Goal: Information Seeking & Learning: Learn about a topic

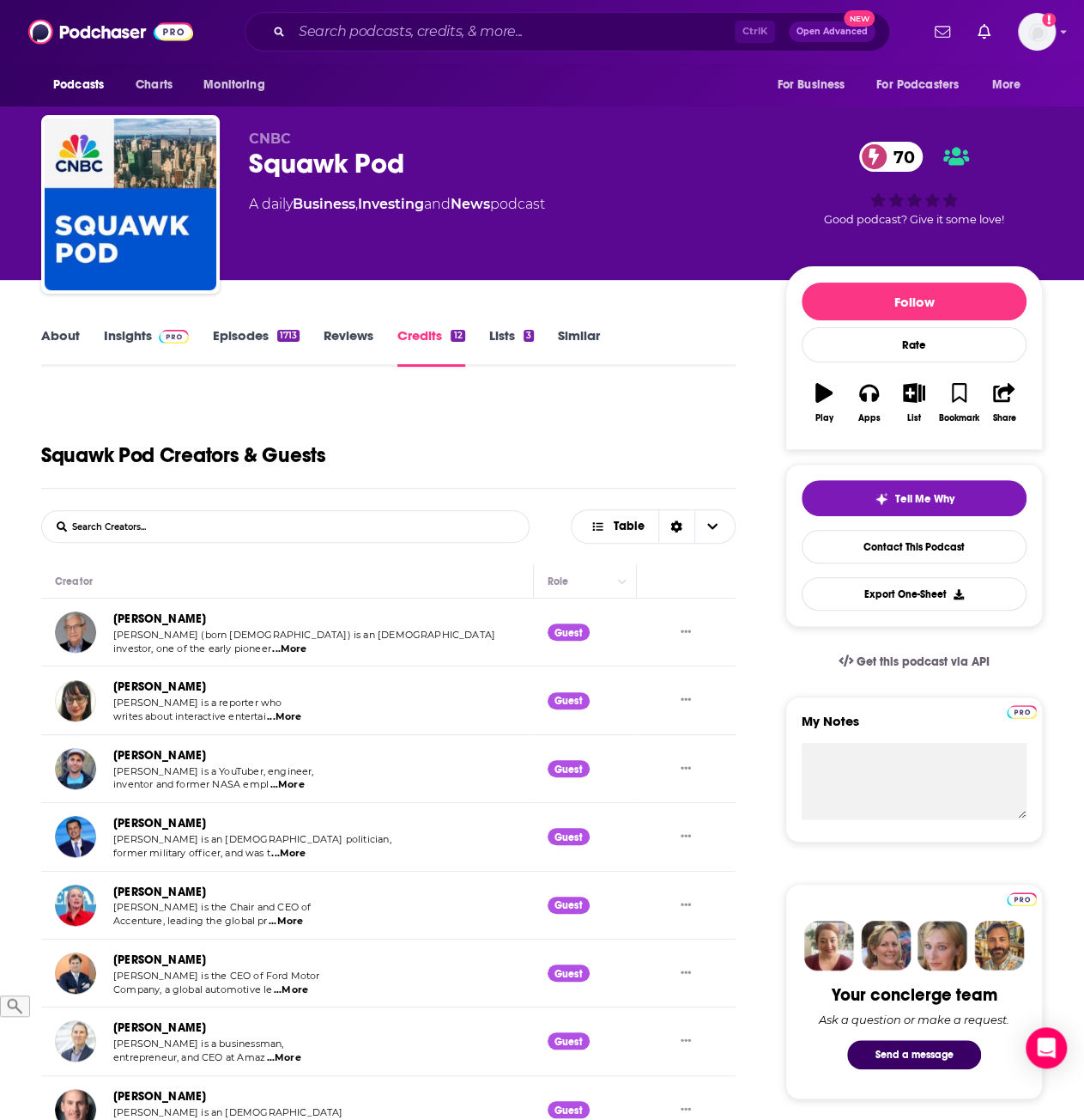
click at [234, 333] on link "Episodes 1713" at bounding box center [256, 347] width 87 height 40
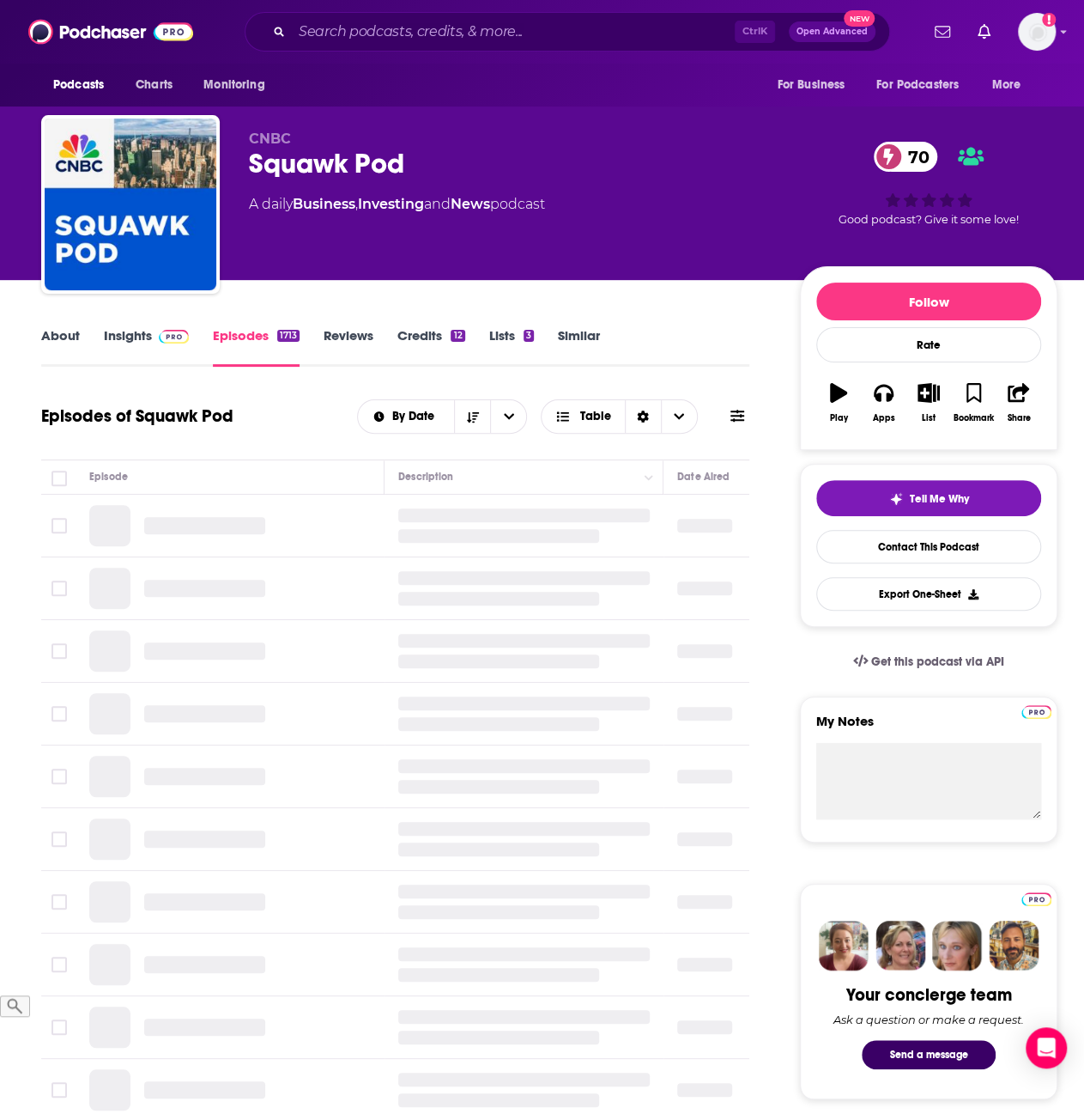
click at [139, 339] on link "Insights" at bounding box center [146, 347] width 85 height 40
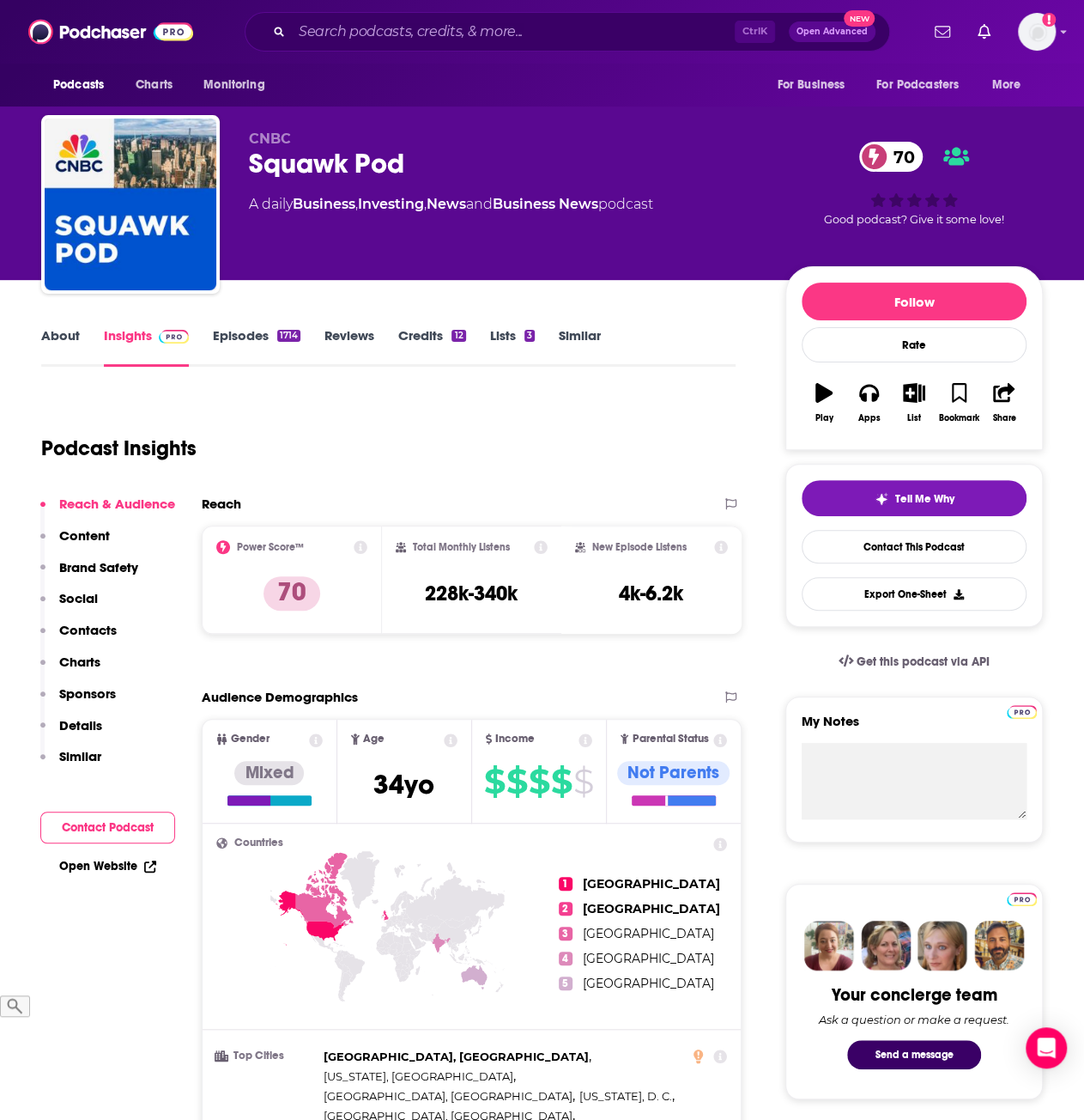
click at [719, 547] on icon at bounding box center [721, 547] width 14 height 14
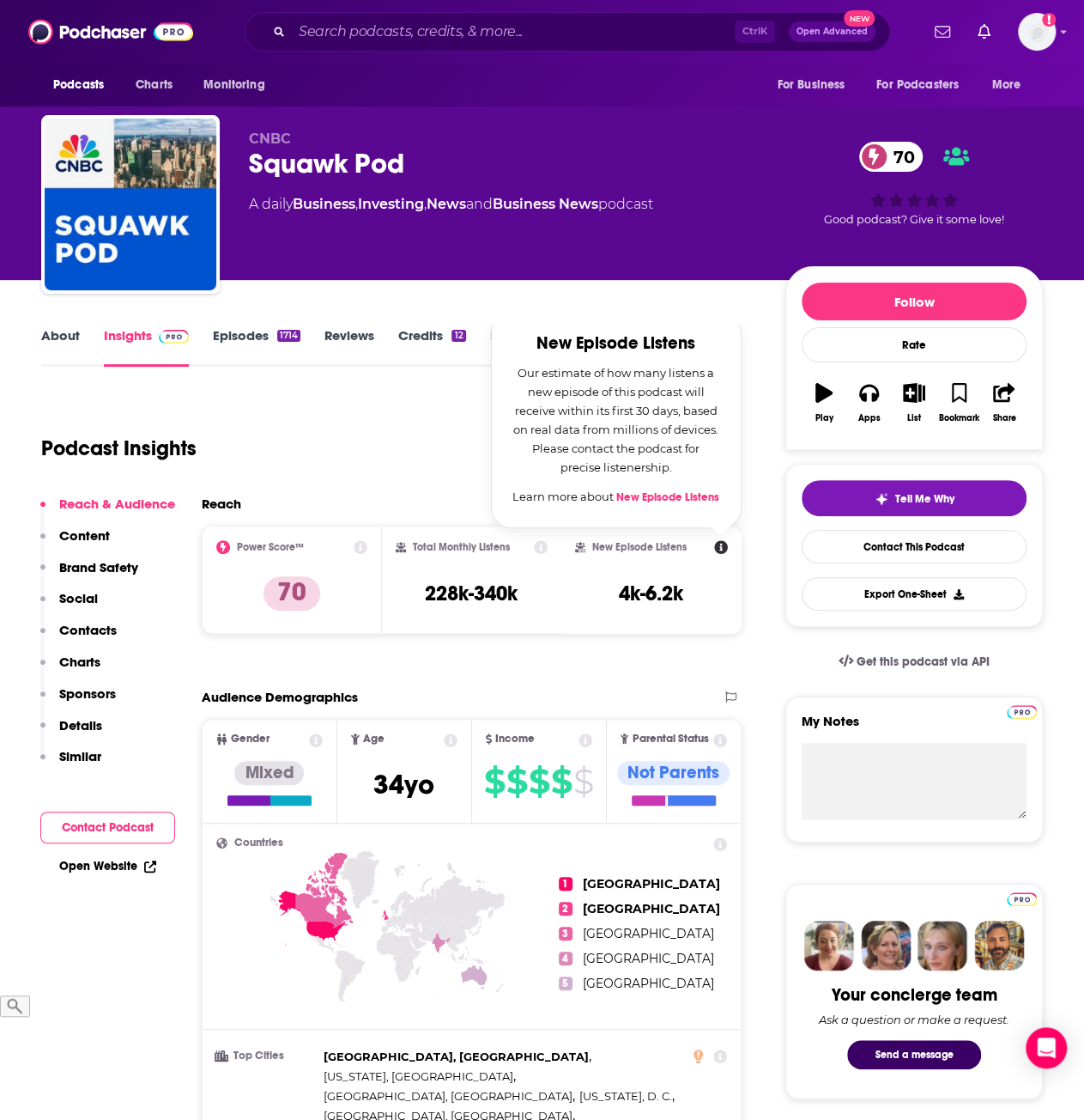
click at [675, 498] on link "New Episode Listens" at bounding box center [668, 498] width 103 height 14
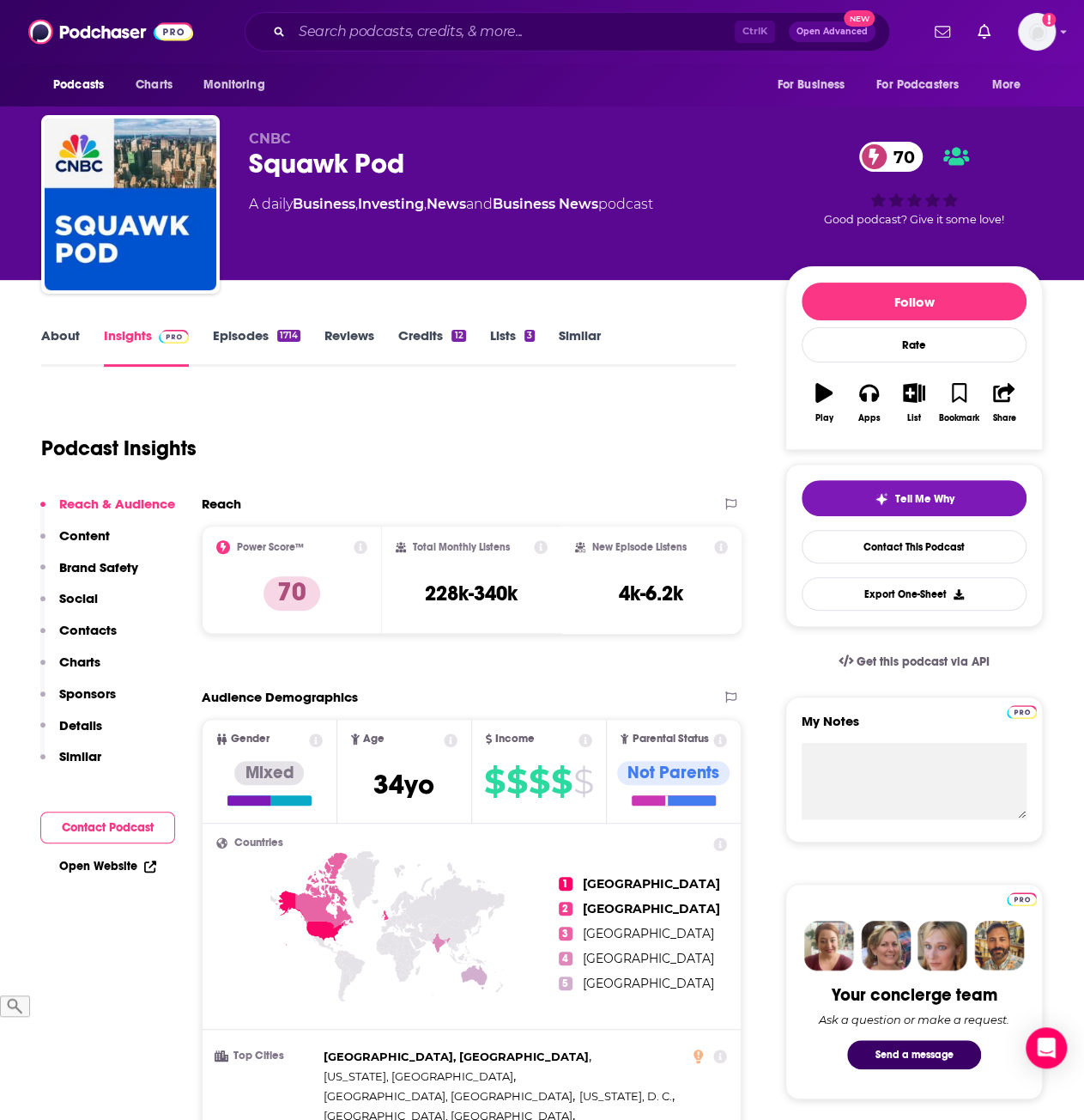
click at [544, 547] on icon at bounding box center [541, 547] width 14 height 14
